Goal: Find specific page/section: Find specific page/section

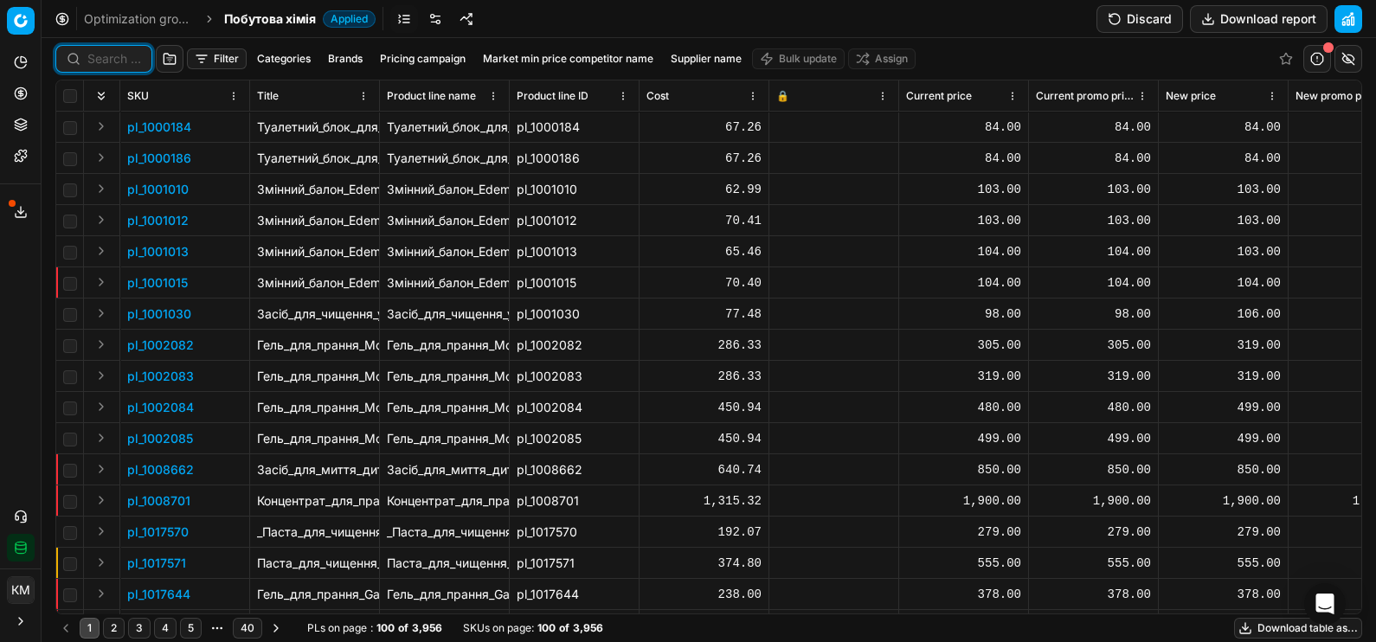
click at [112, 58] on input at bounding box center [114, 58] width 54 height 17
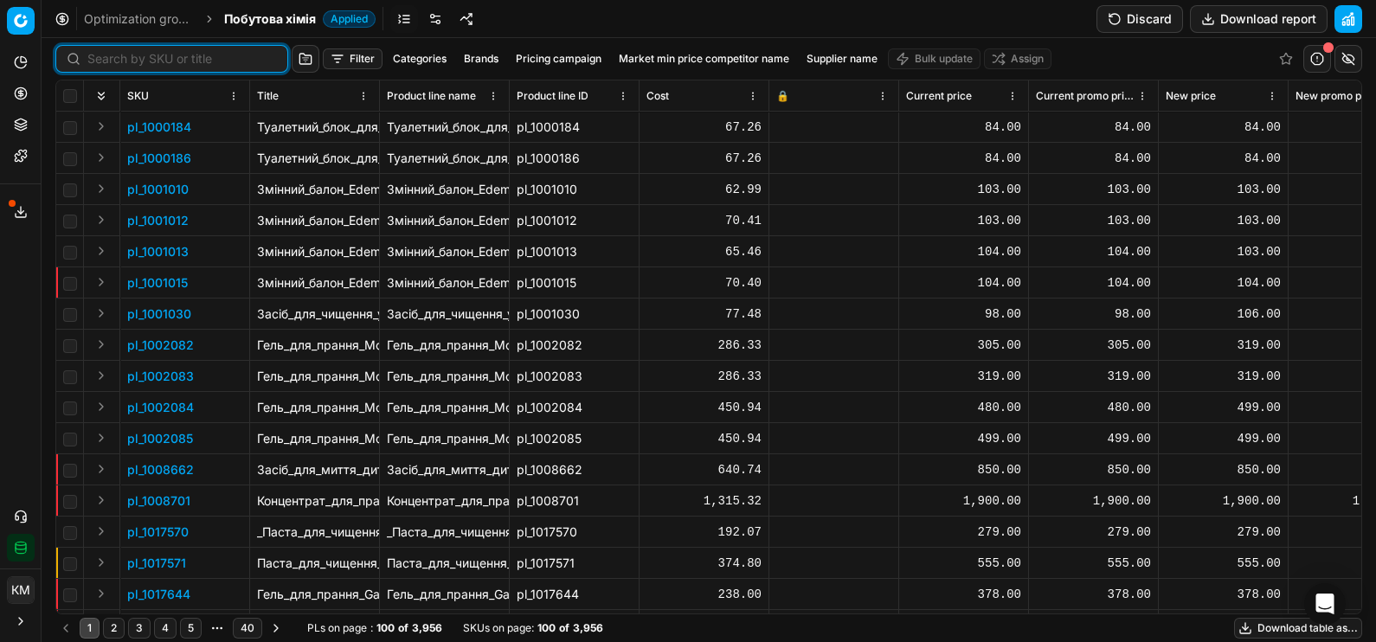
paste input "666659"
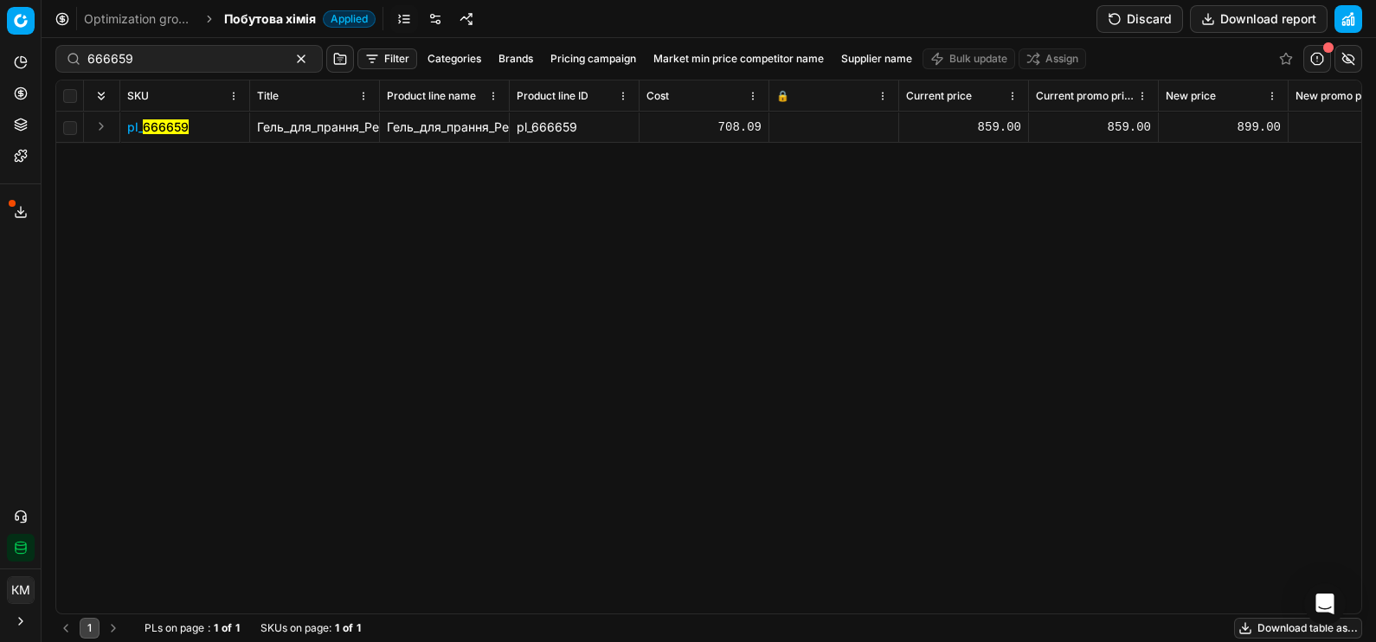
click at [162, 121] on mark "666659" at bounding box center [166, 126] width 46 height 15
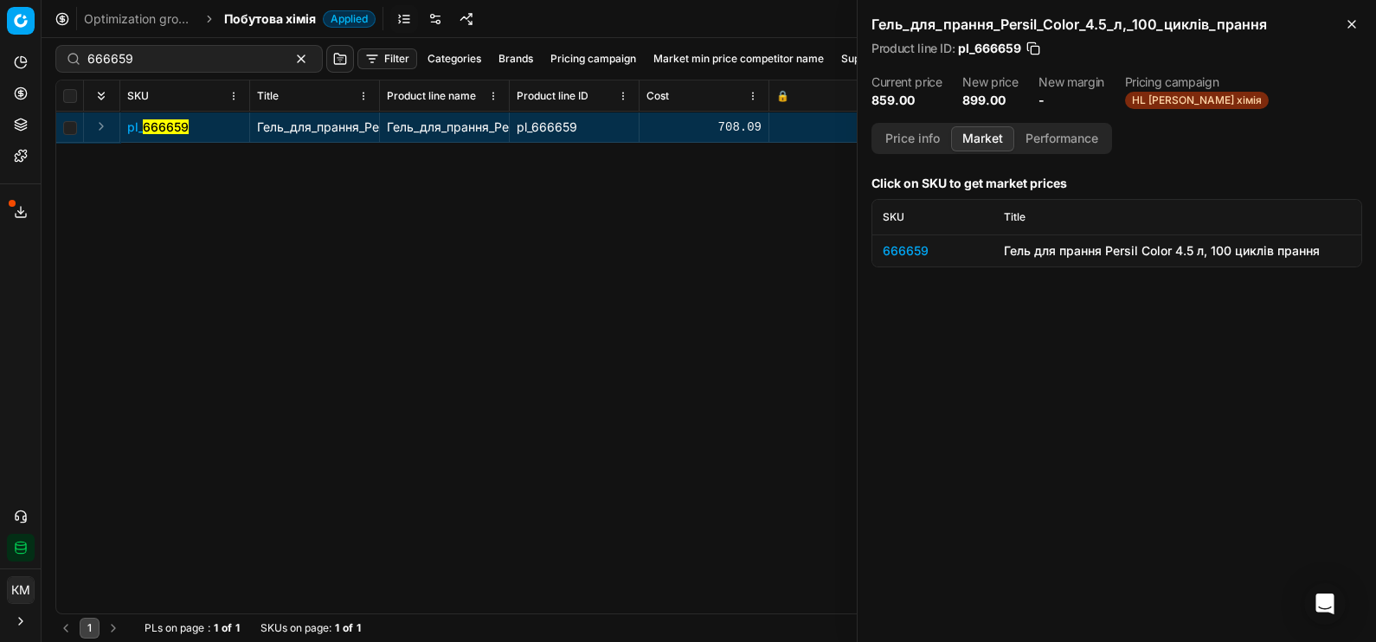
click at [987, 143] on button "Market" at bounding box center [982, 138] width 63 height 25
click at [918, 248] on div "666659" at bounding box center [932, 250] width 100 height 17
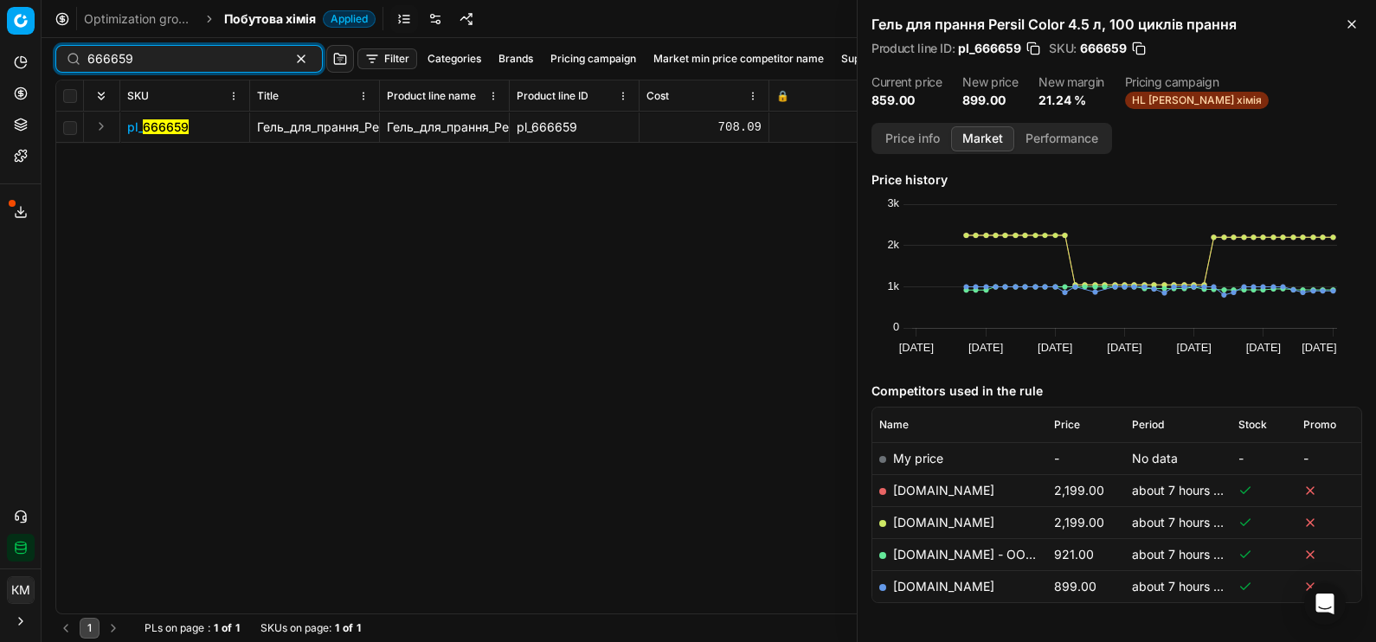
click at [242, 62] on input "666659" at bounding box center [181, 58] width 189 height 17
paste input "86"
type input "666686"
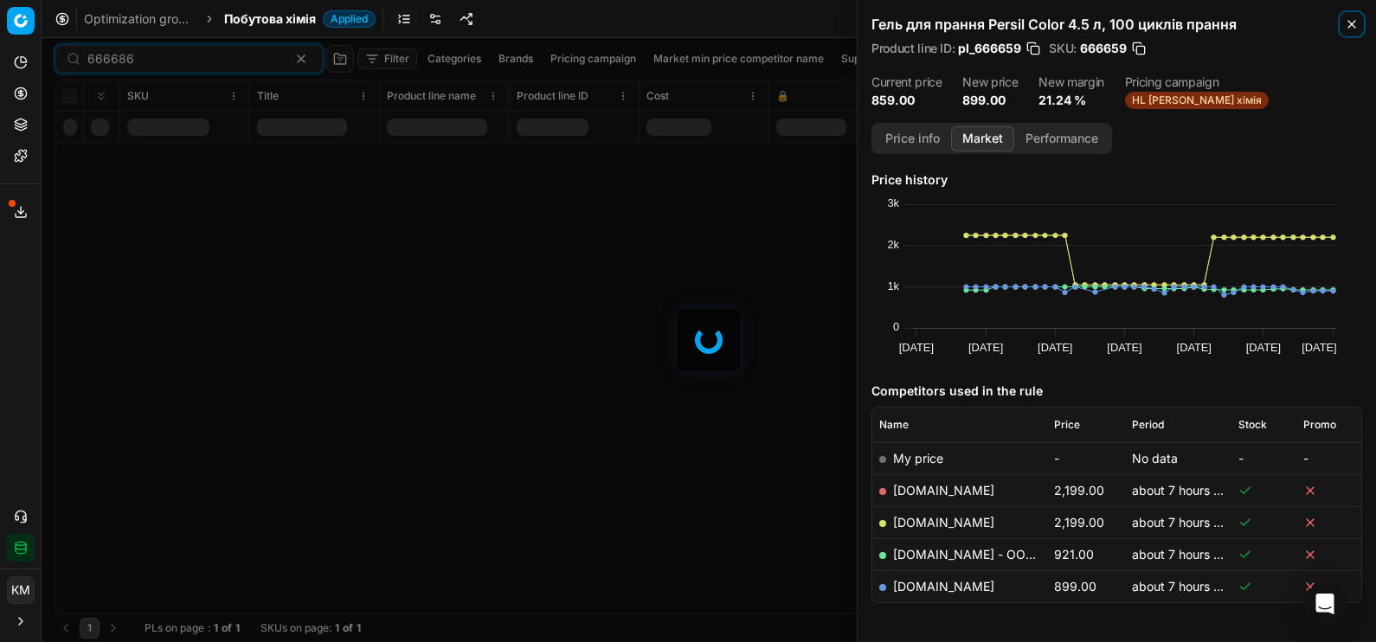
click at [1357, 17] on icon "button" at bounding box center [1351, 24] width 14 height 14
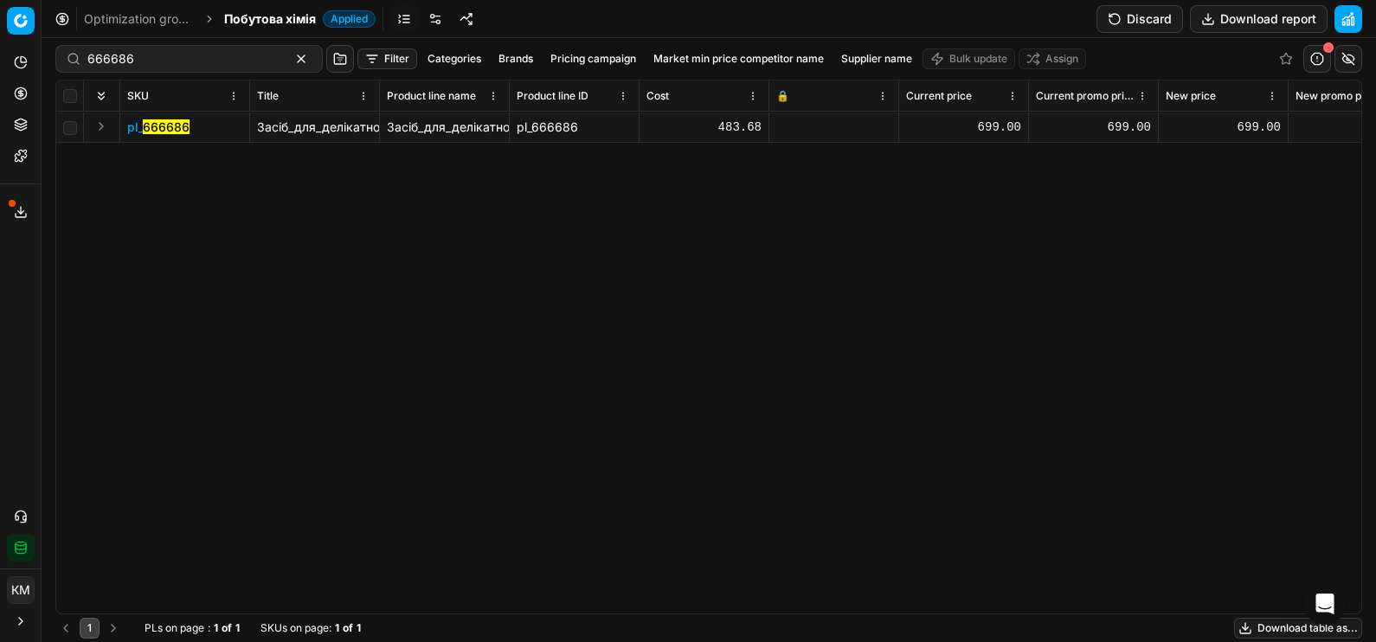
click at [170, 130] on mark "666686" at bounding box center [166, 126] width 47 height 15
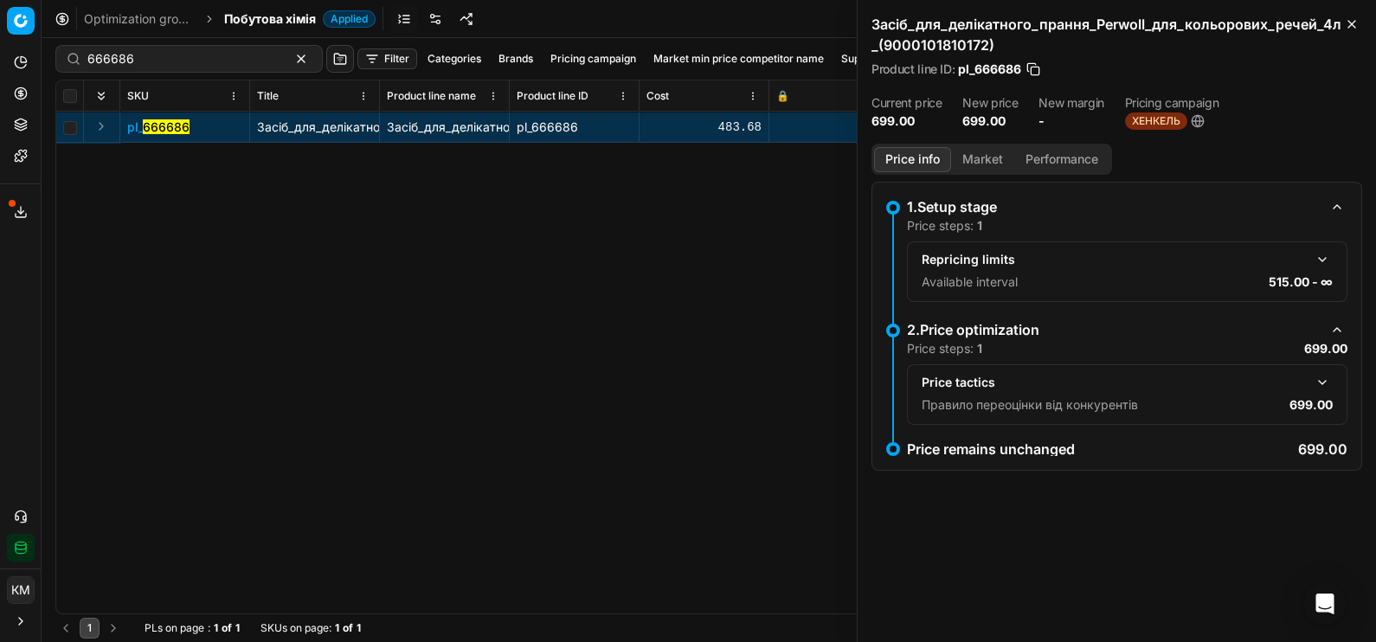
click at [987, 156] on button "Market" at bounding box center [982, 159] width 63 height 25
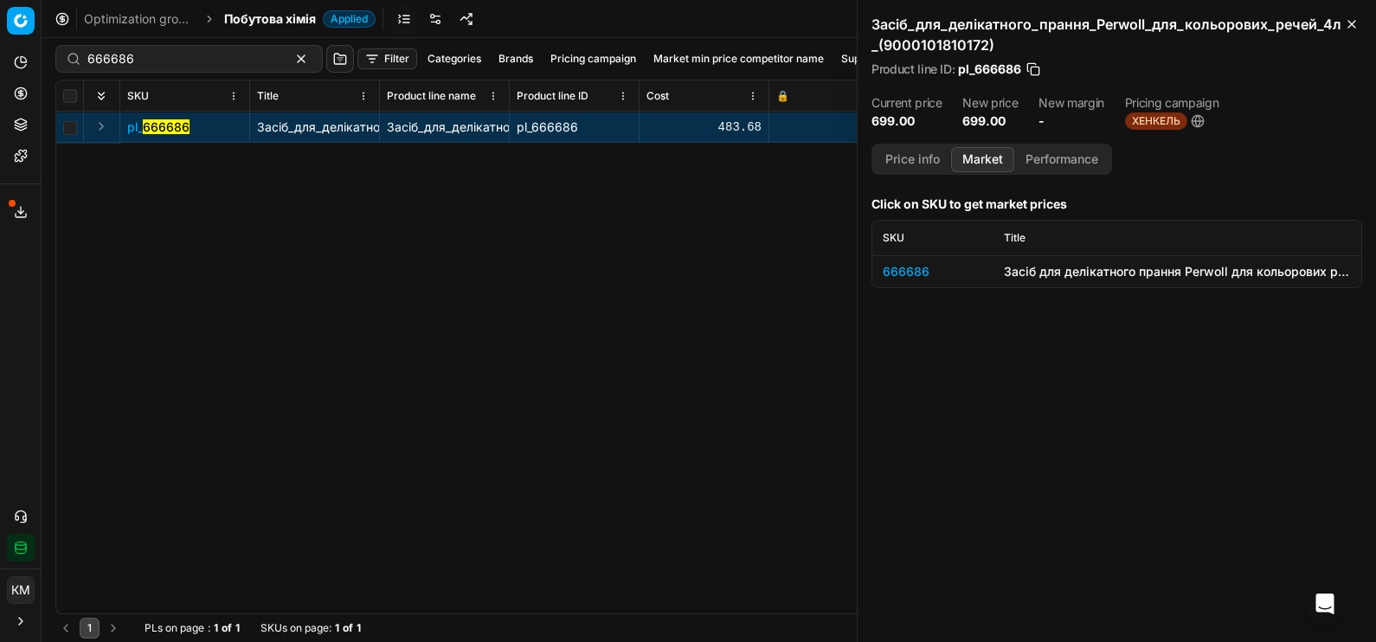
click at [901, 266] on div "666686" at bounding box center [932, 271] width 100 height 17
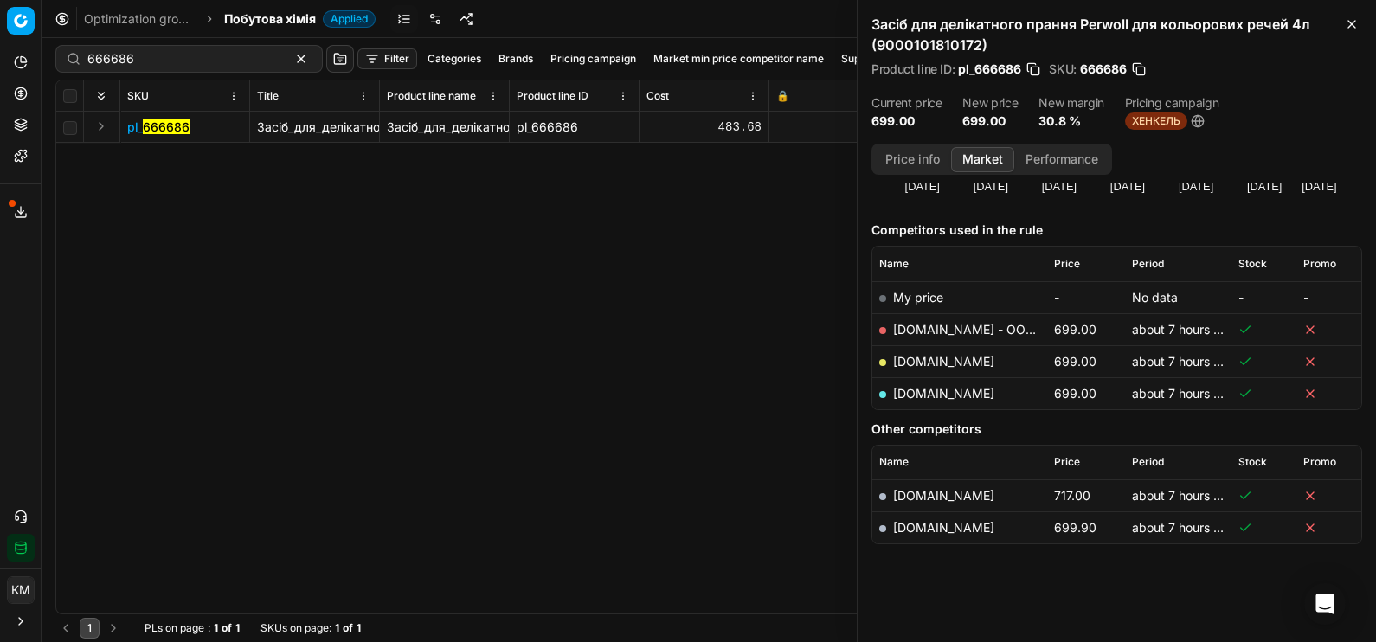
scroll to position [185, 0]
